Goal: Check status: Check status

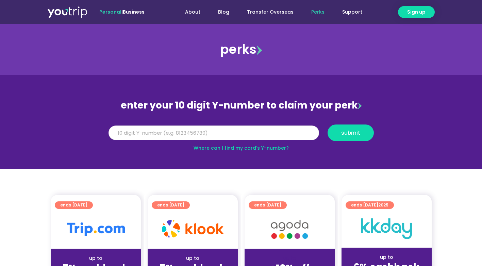
click at [225, 132] on input "Y Number" at bounding box center [213, 132] width 210 height 15
click at [266, 150] on link "Where can I find my card’s Y-number?" at bounding box center [240, 147] width 95 height 7
click at [181, 131] on input "Y Number" at bounding box center [213, 132] width 210 height 15
type input "8199399970"
click at [350, 133] on span "submit" at bounding box center [350, 132] width 19 height 5
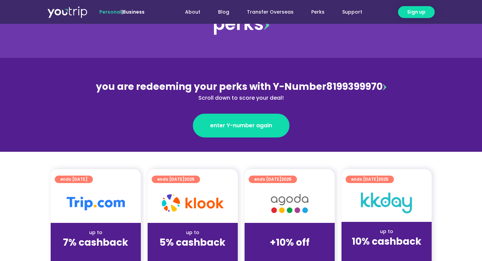
scroll to position [136, 0]
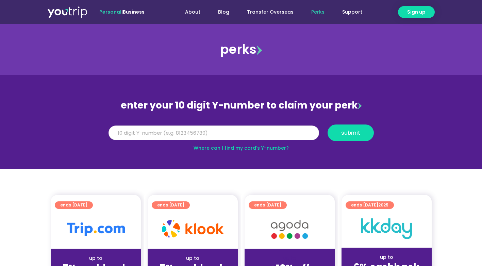
click at [198, 134] on input "Y Number" at bounding box center [213, 132] width 210 height 15
type input "8199399970"
click at [345, 132] on span "submit" at bounding box center [350, 132] width 19 height 5
